Goal: Information Seeking & Learning: Learn about a topic

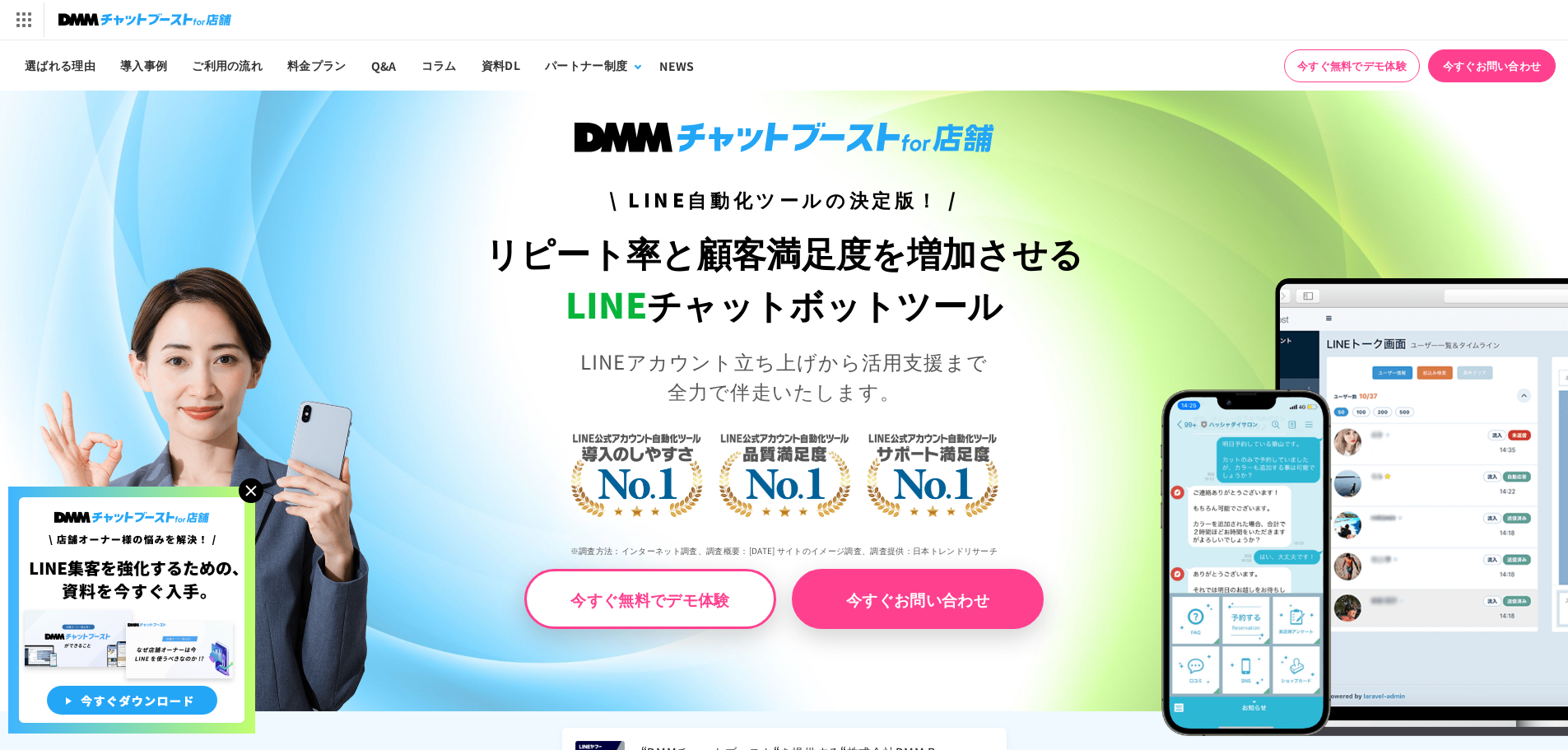
click at [250, 489] on img at bounding box center [251, 490] width 25 height 25
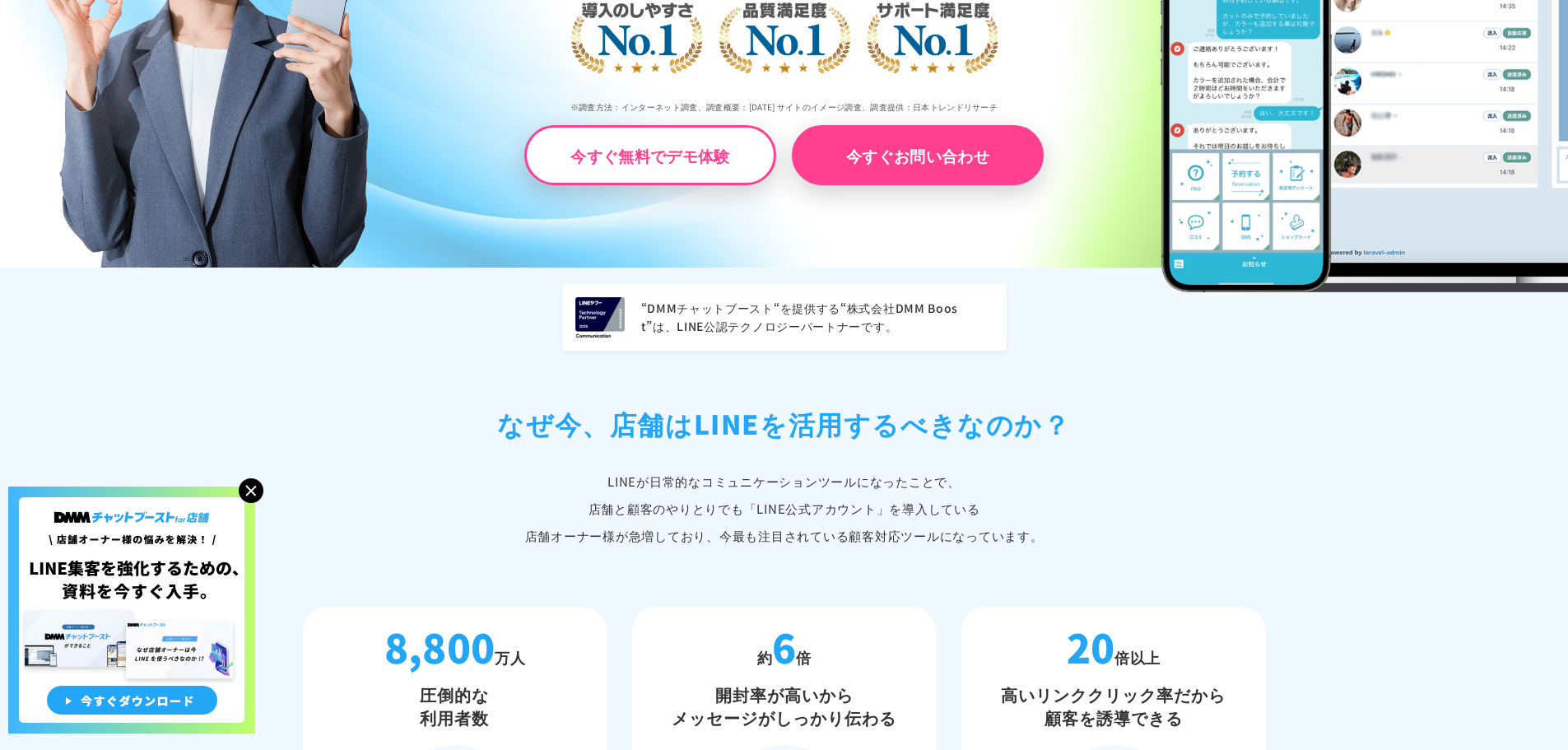
scroll to position [494, 0]
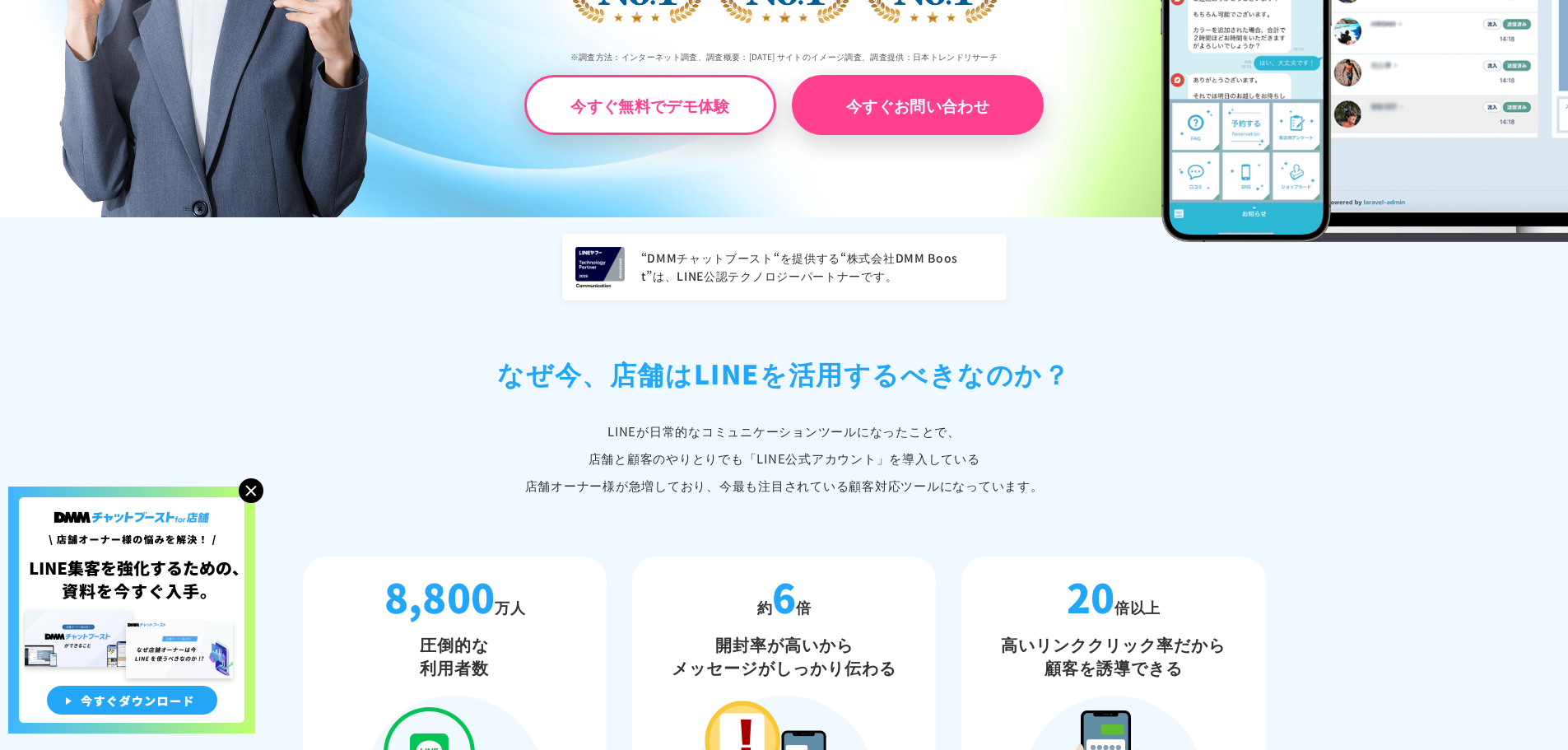
click at [258, 488] on img at bounding box center [251, 490] width 25 height 25
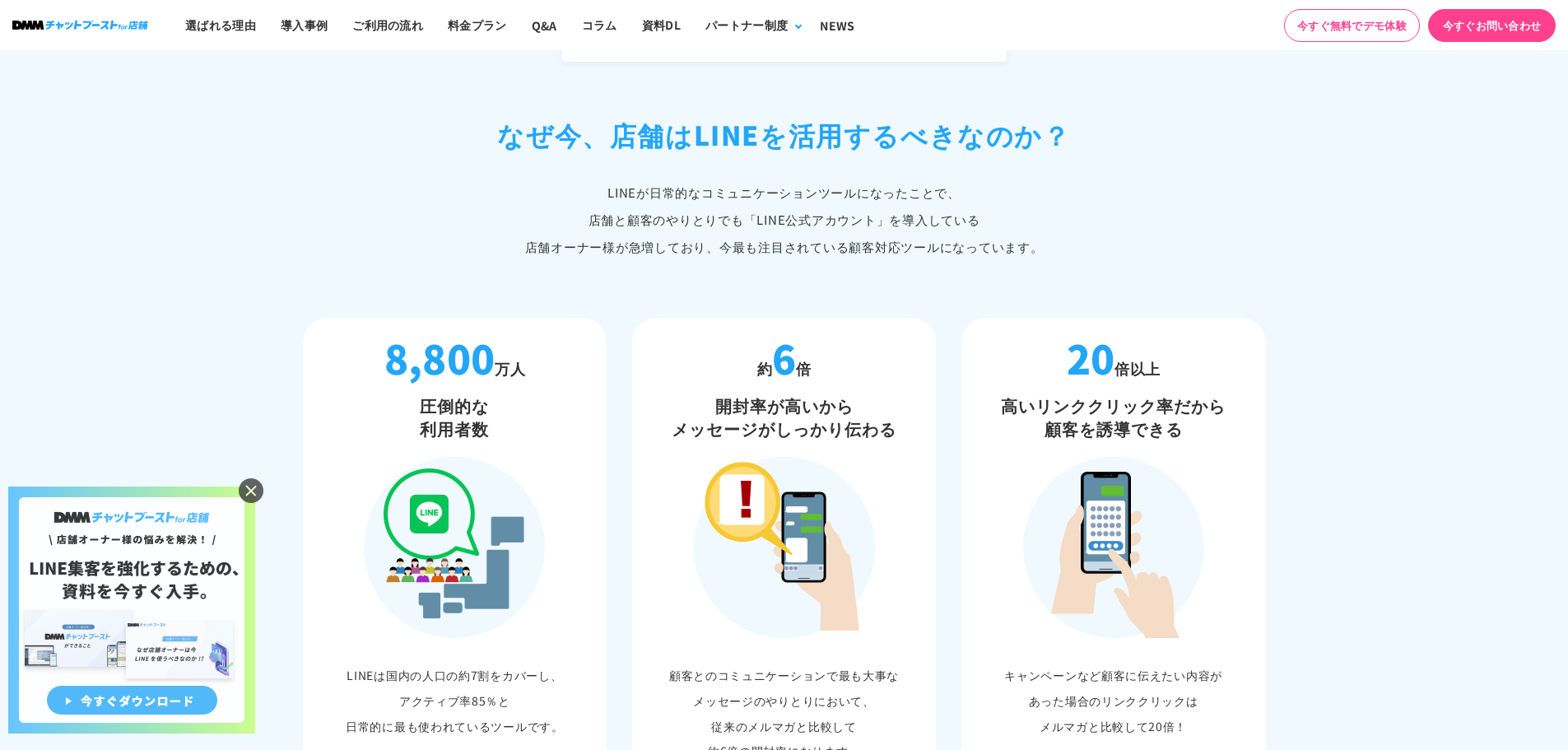
scroll to position [741, 0]
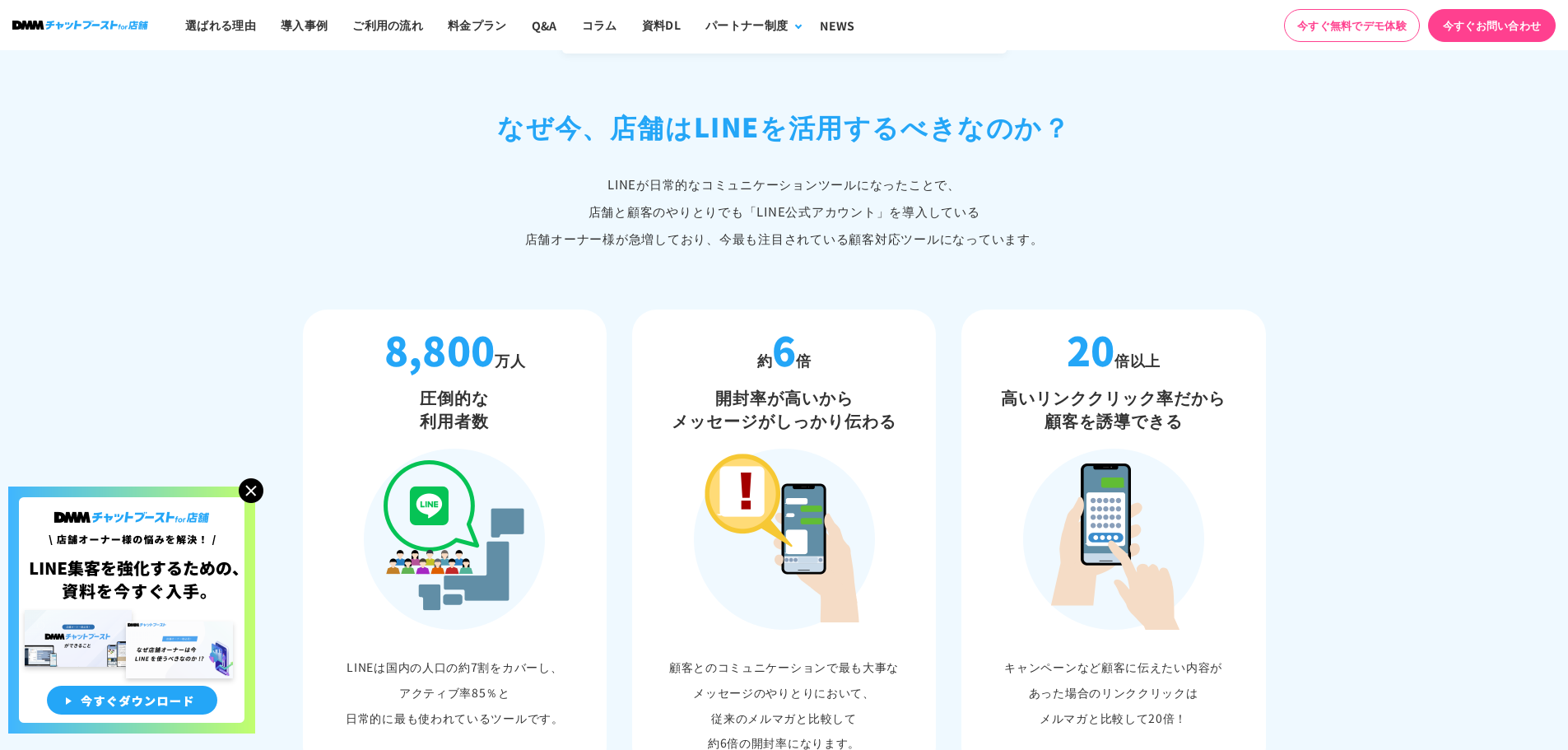
click at [253, 489] on img at bounding box center [251, 490] width 25 height 25
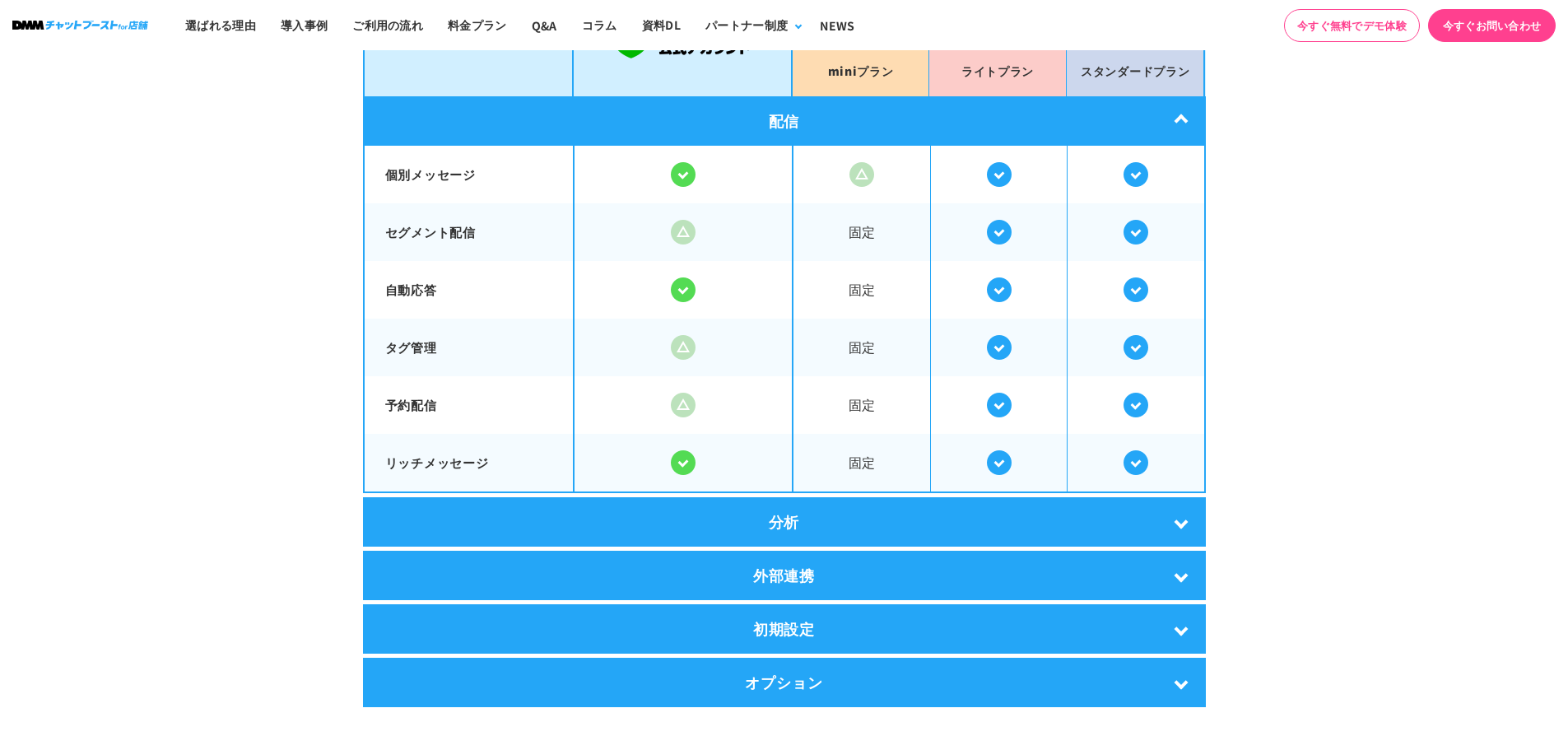
scroll to position [2963, 0]
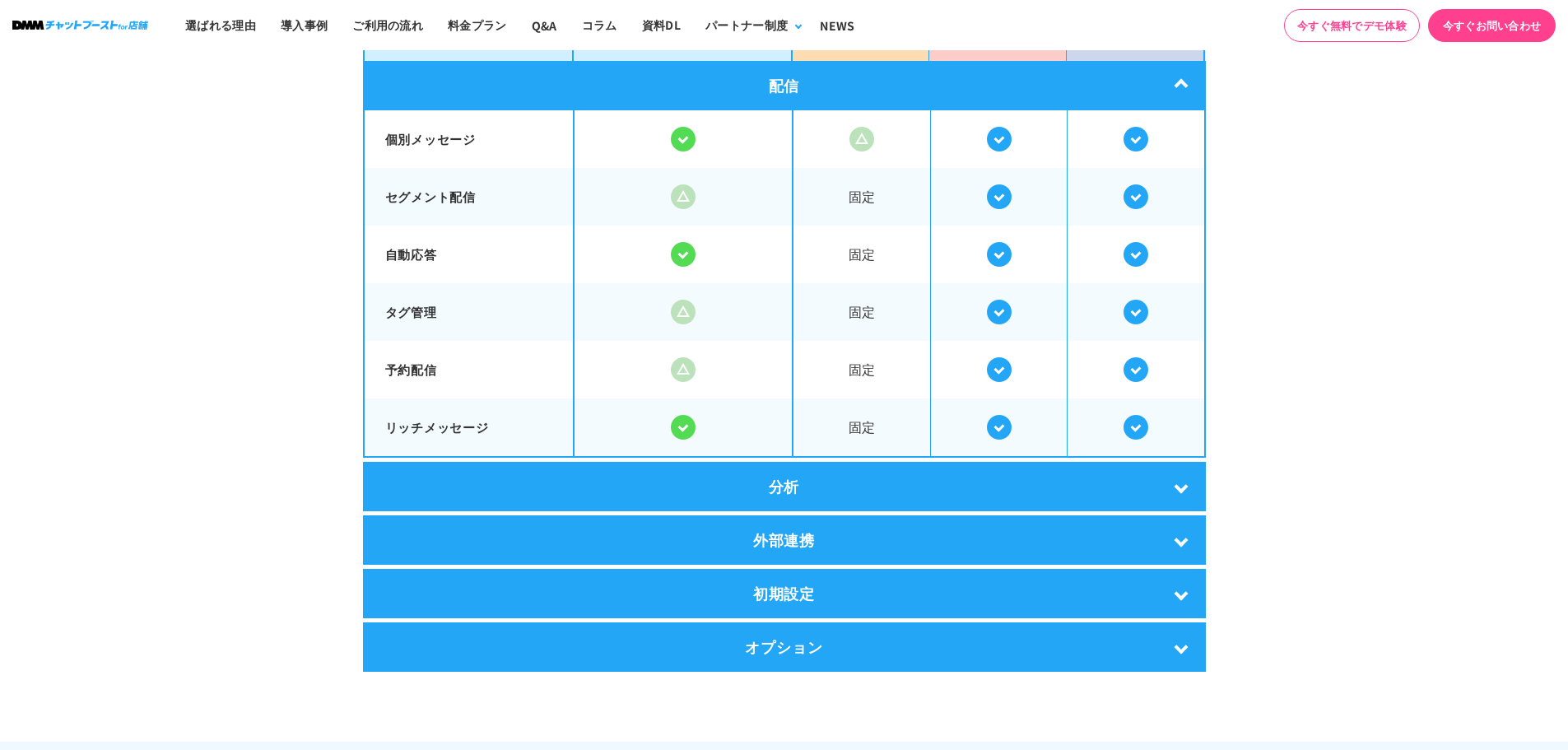
click at [1167, 496] on div "分析" at bounding box center [784, 486] width 843 height 49
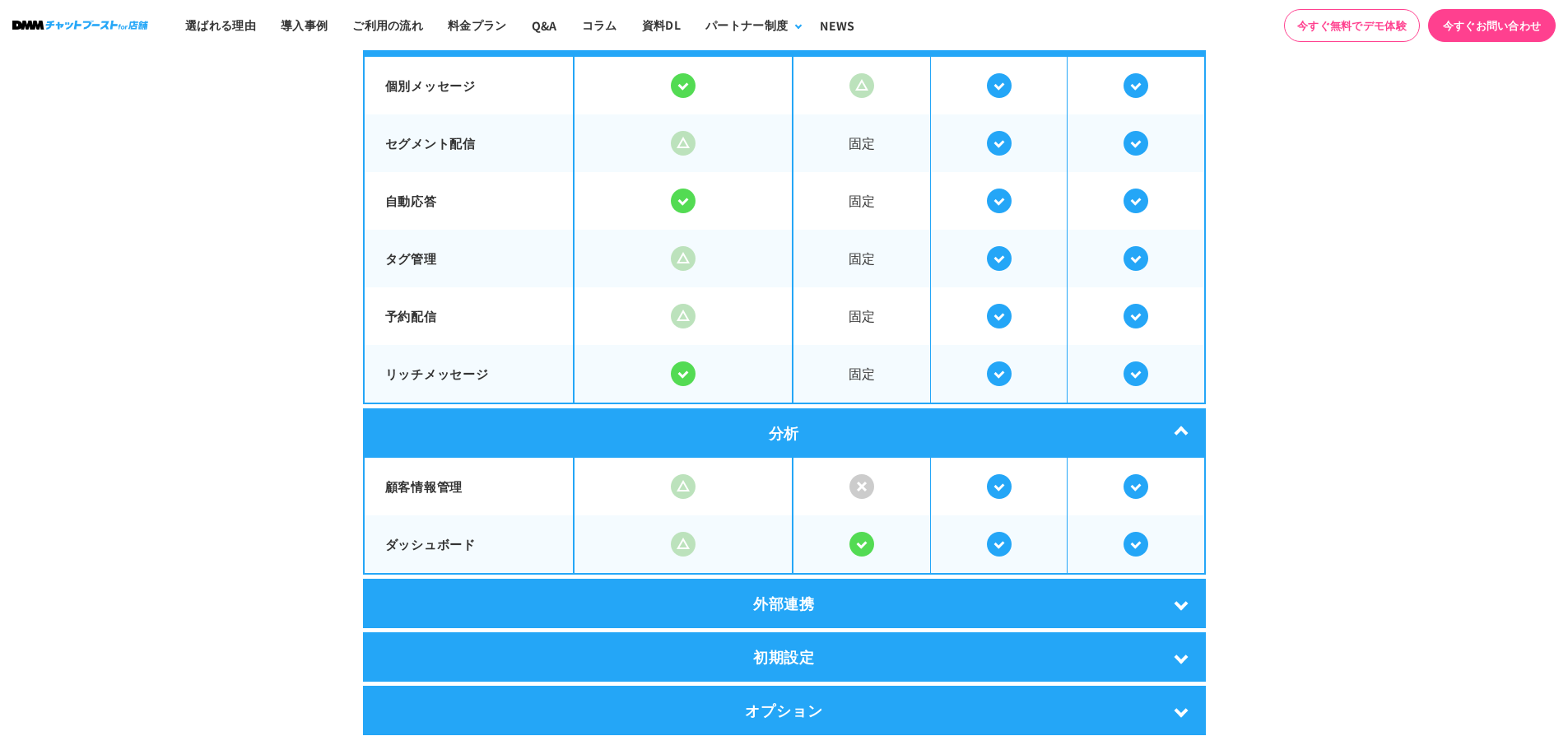
scroll to position [3046, 0]
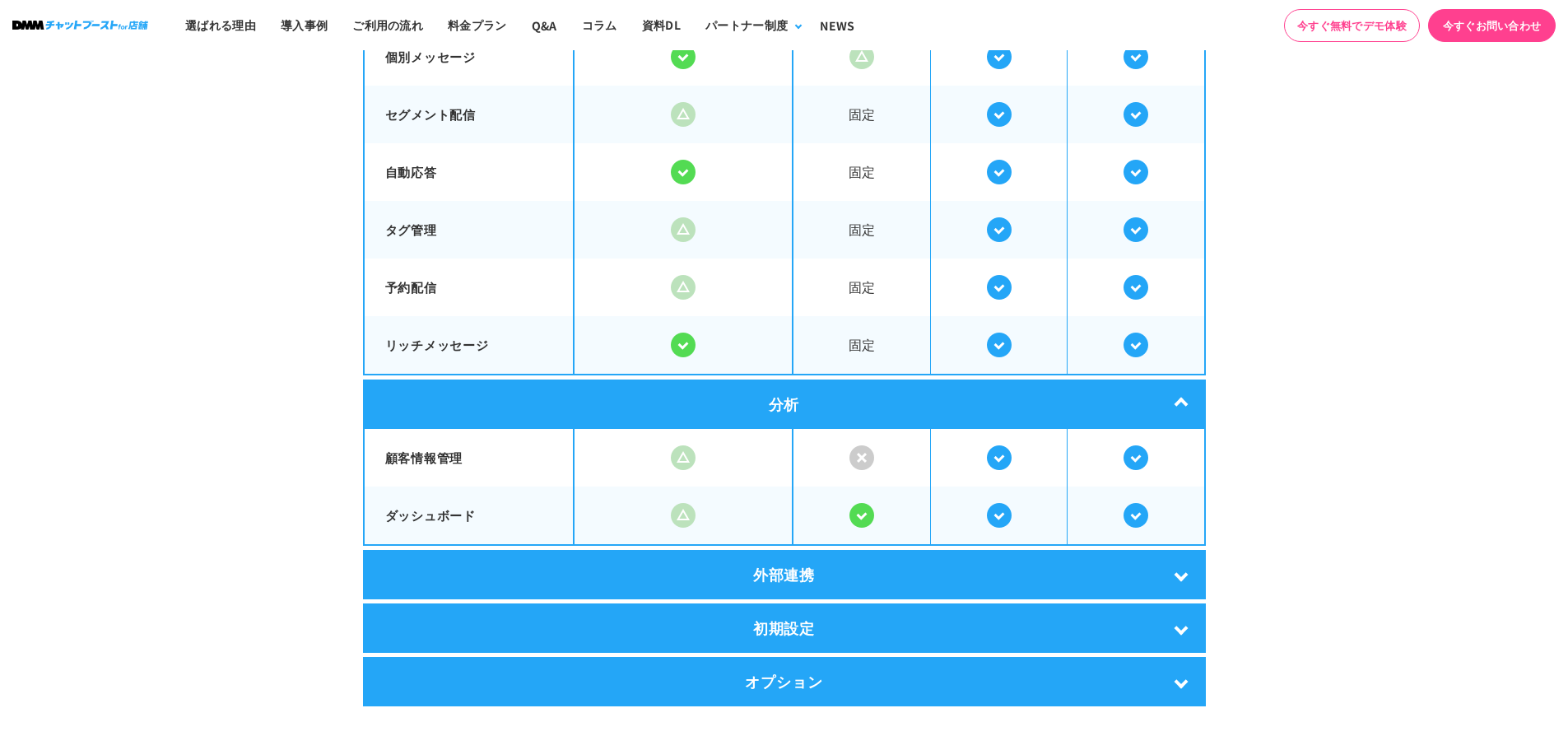
click at [1140, 569] on div "外部連携" at bounding box center [784, 574] width 843 height 49
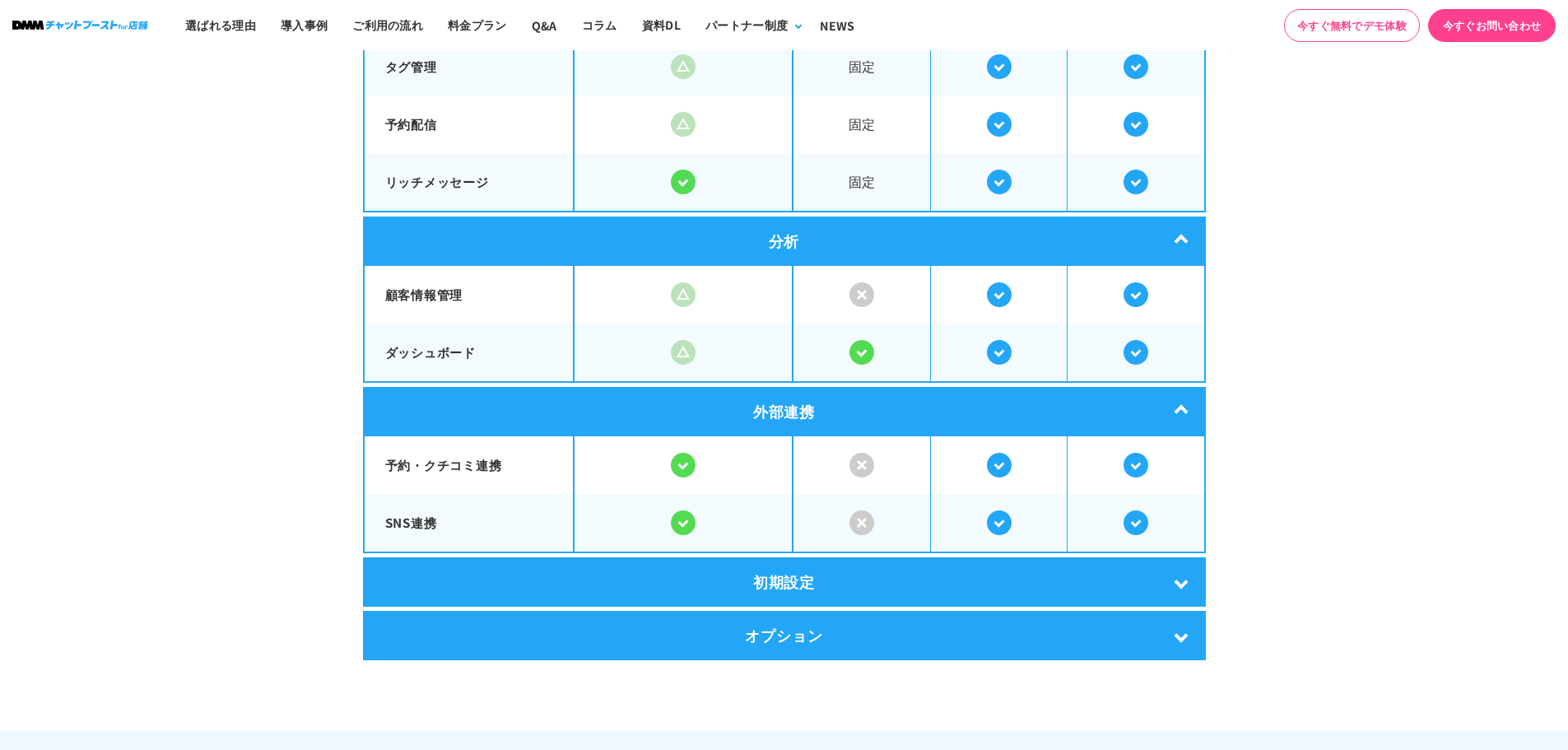
scroll to position [3211, 0]
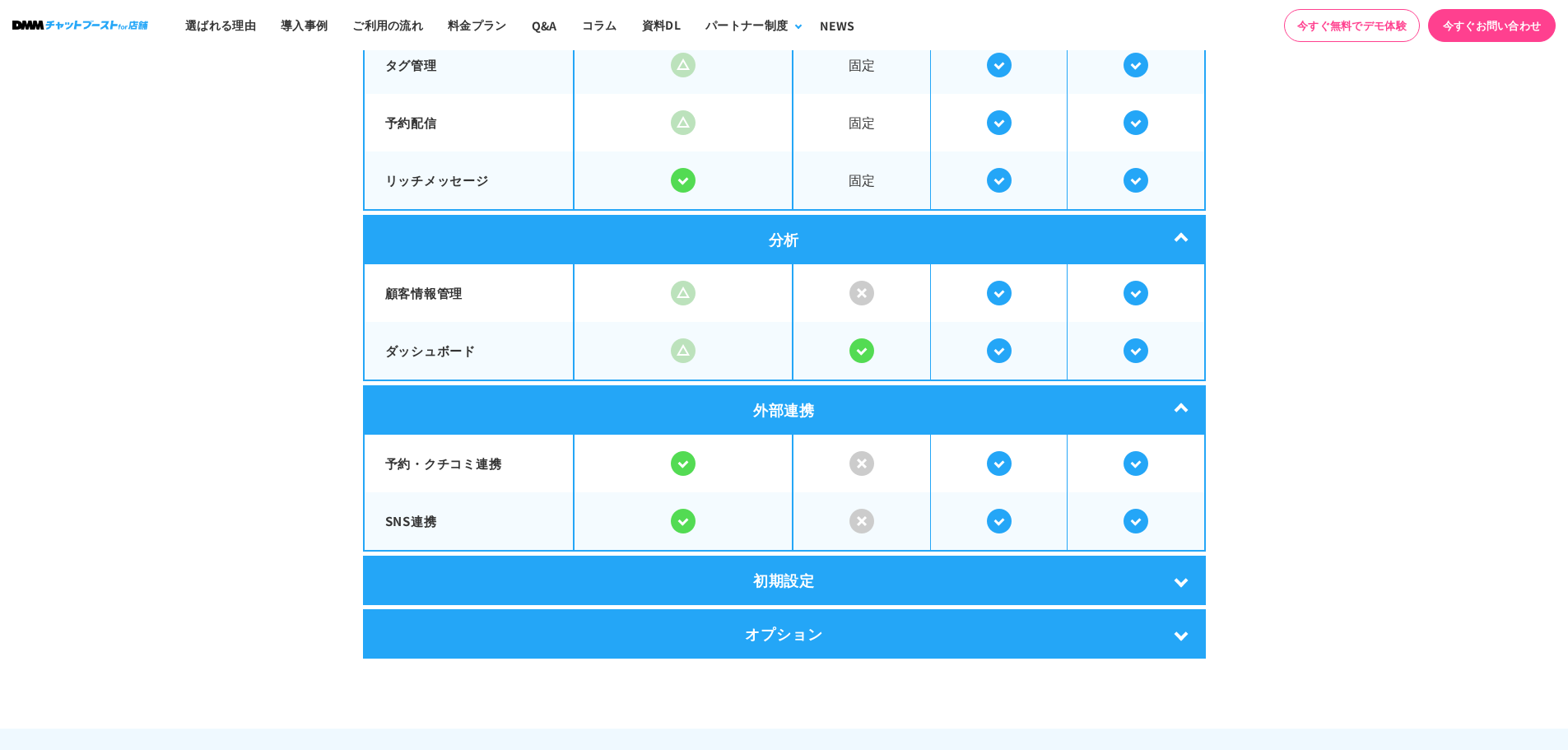
drag, startPoint x: 1122, startPoint y: 574, endPoint x: 1142, endPoint y: 575, distance: 20.0
click at [1123, 574] on div "初期設定" at bounding box center [784, 580] width 843 height 49
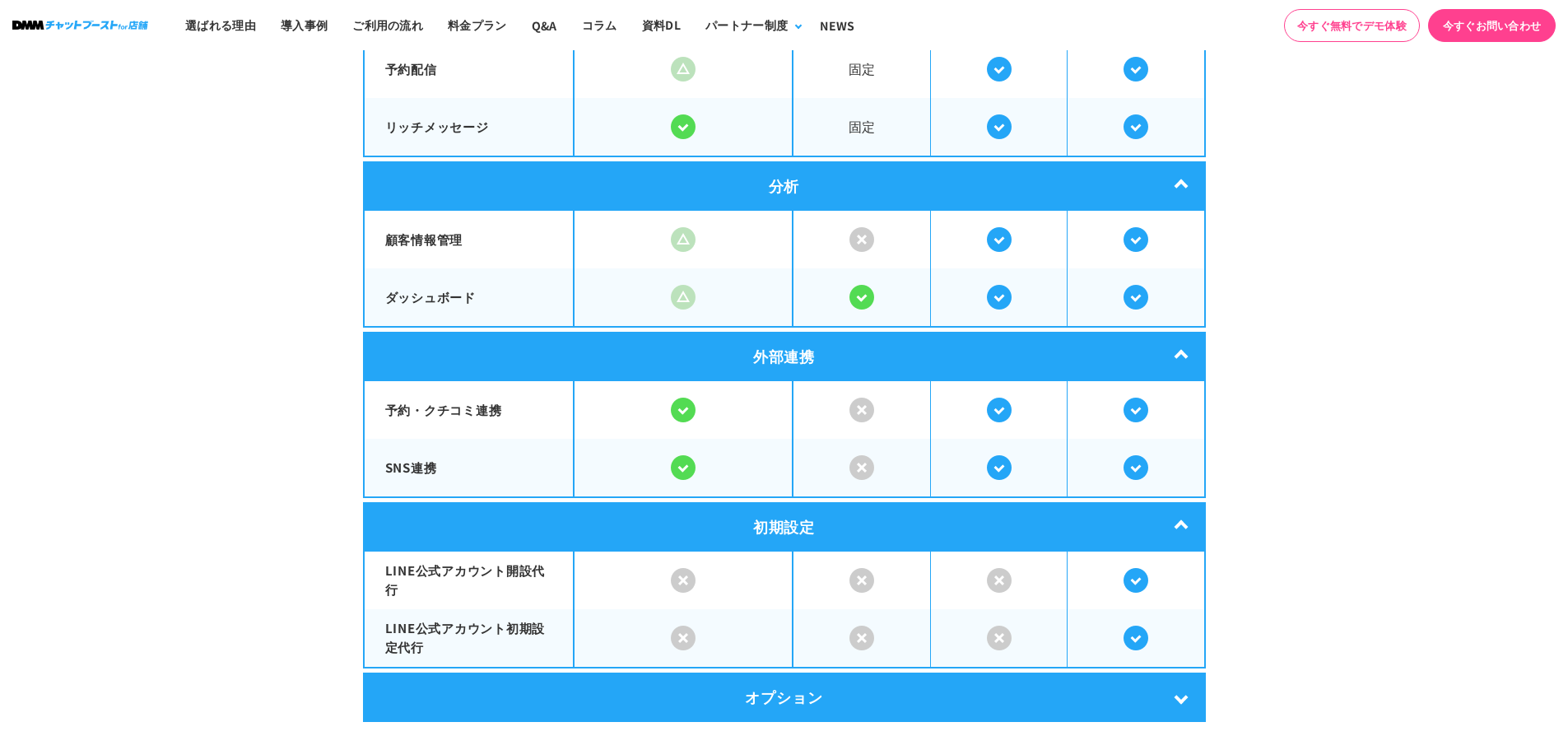
scroll to position [3293, 0]
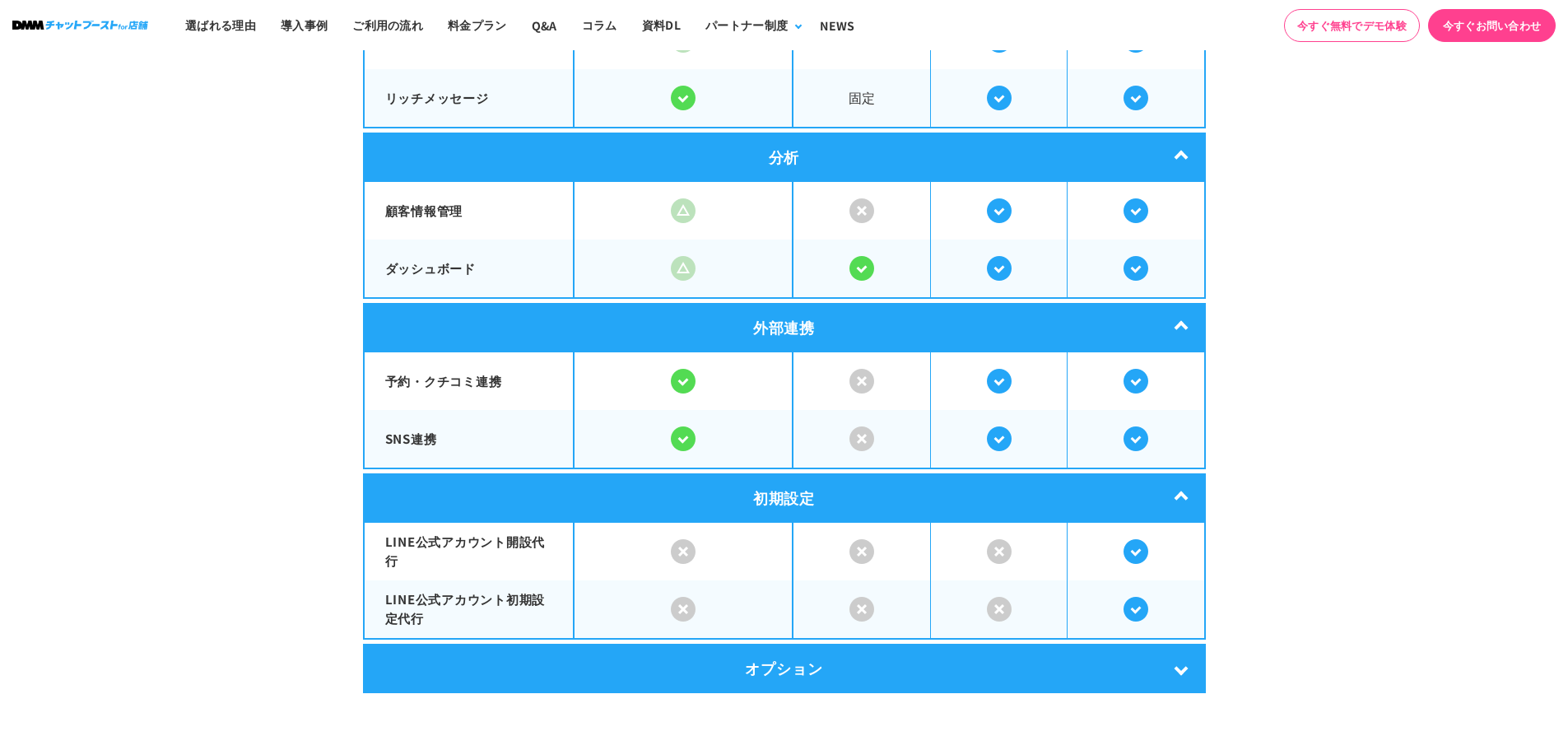
click at [1062, 672] on div "オプション" at bounding box center [784, 668] width 843 height 49
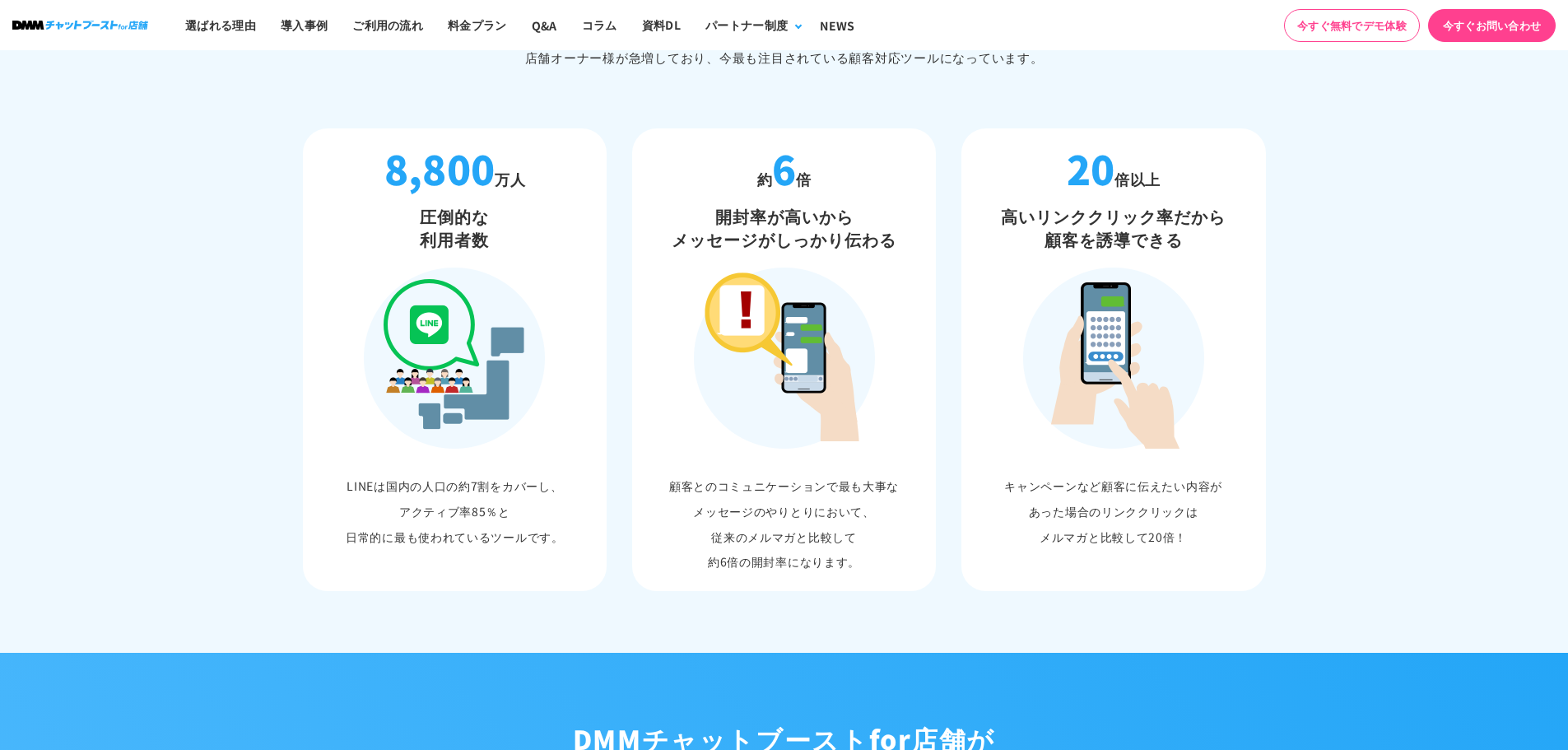
scroll to position [906, 0]
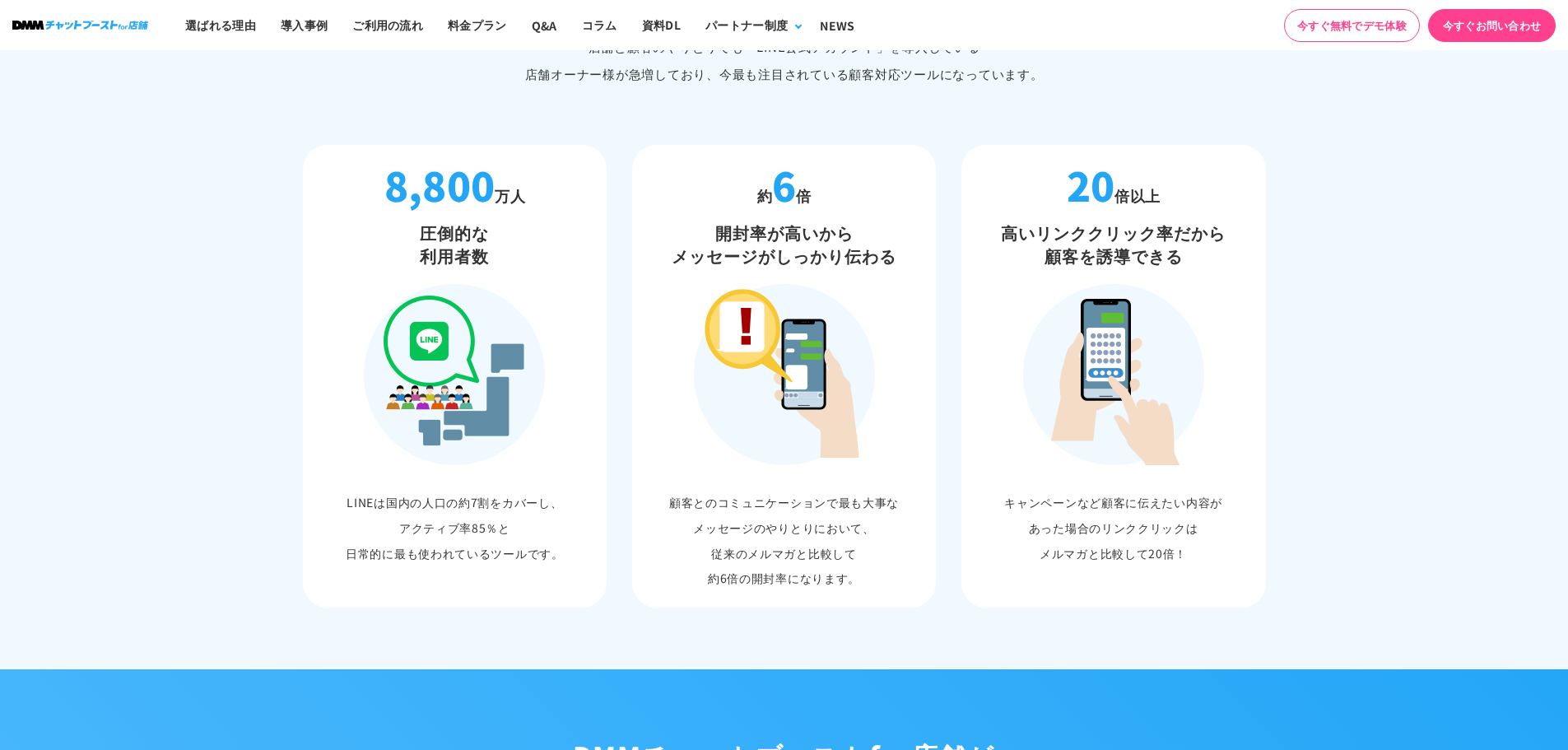
click at [1441, 360] on section "“DMMチャットブースト“を提供する“株式会社DMM Boost”は、LINE公認テクノロジーパートナーです。 なぜ今、店舗は LINEを活用するべきなのか？…" at bounding box center [784, 238] width 1568 height 863
click at [158, 255] on section "“DMMチャットブースト“を提供する“株式会社DMM Boost”は、LINE公認テクノロジーパートナーです。 なぜ今、店舗は LINEを活用するべきなのか？…" at bounding box center [784, 238] width 1568 height 863
